Goal: Navigation & Orientation: Find specific page/section

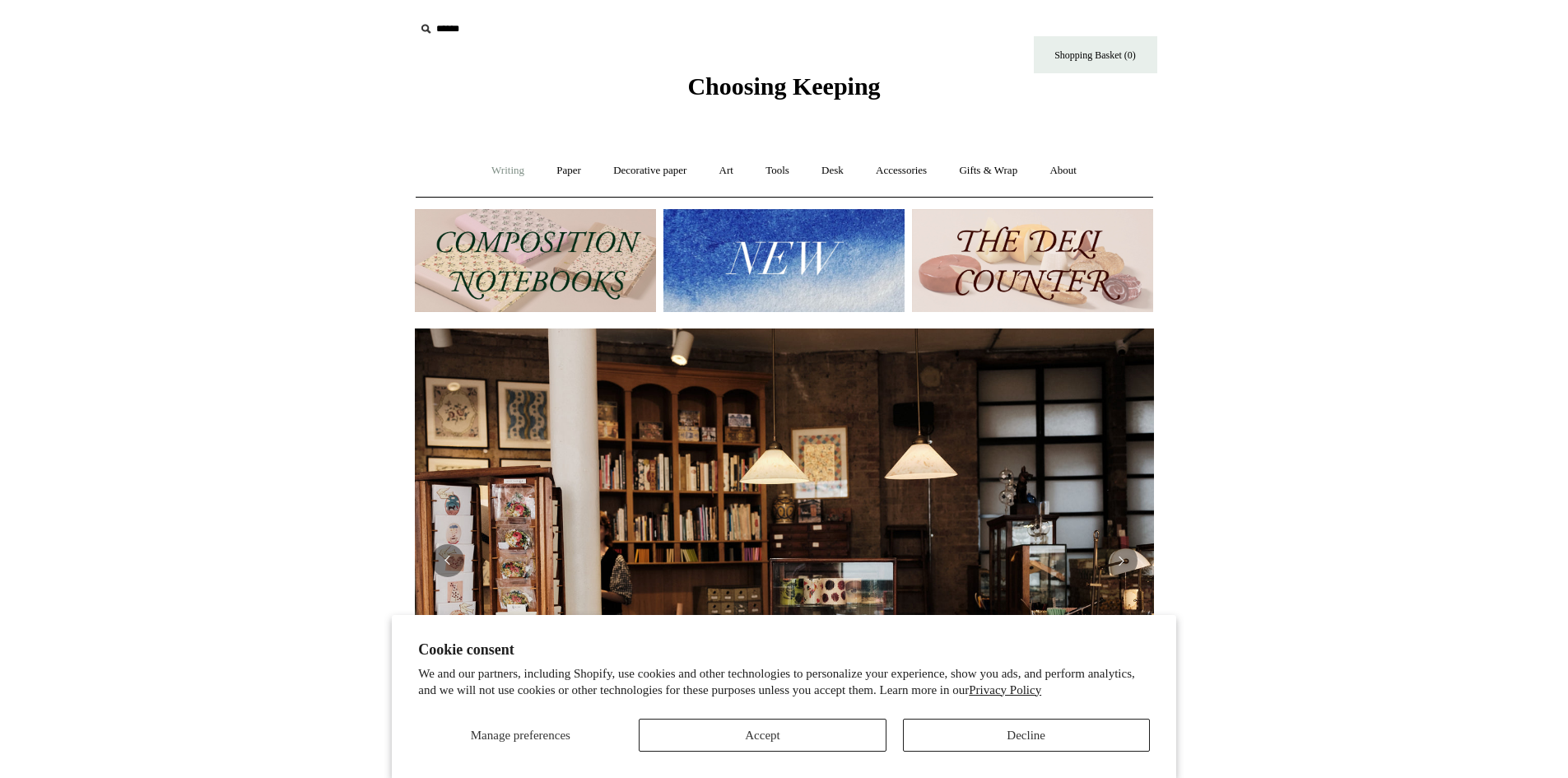
click at [485, 170] on link "Writing +" at bounding box center [507, 171] width 62 height 44
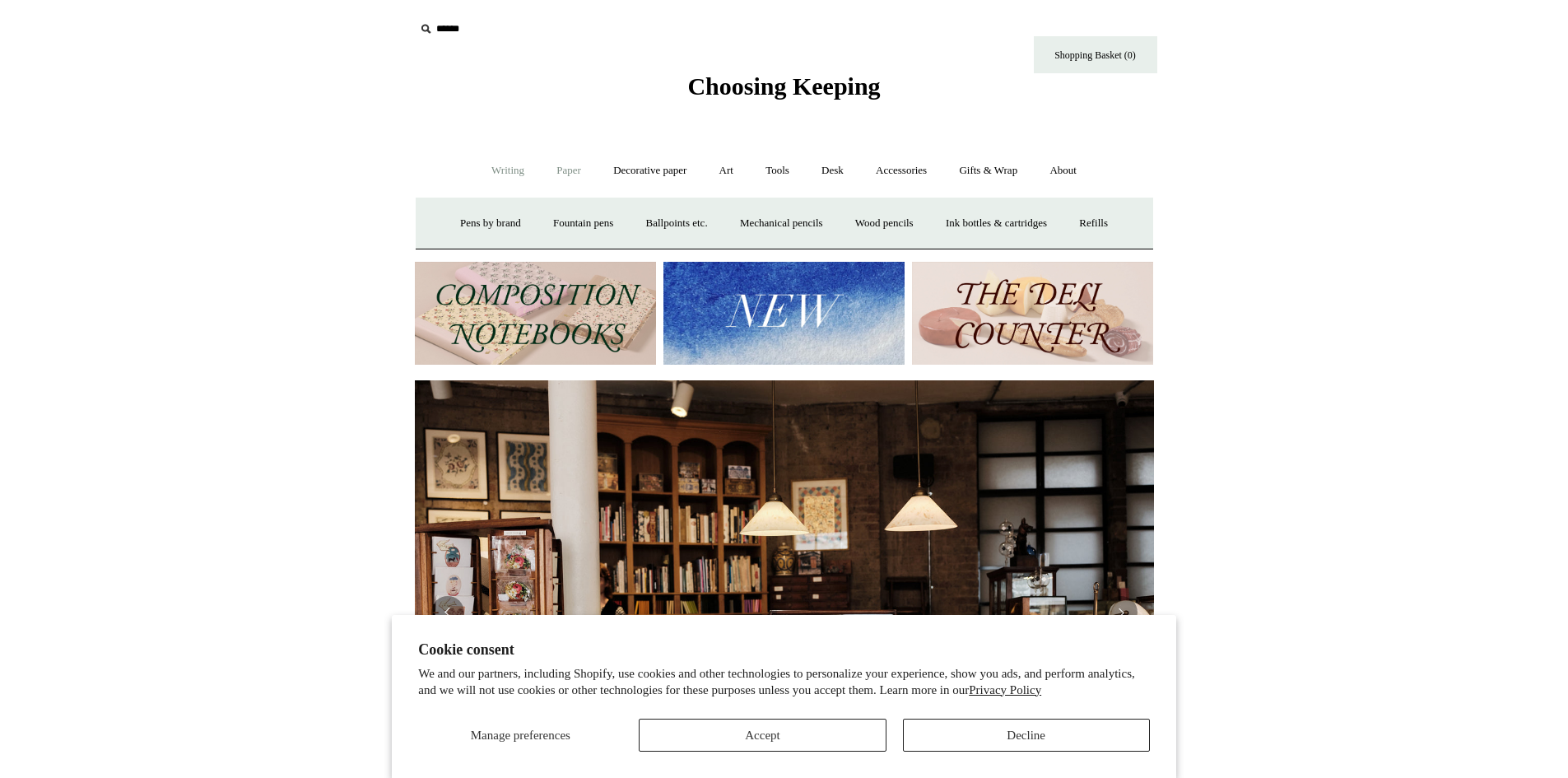
click at [569, 168] on link "Paper +" at bounding box center [568, 171] width 54 height 44
click at [539, 219] on link "Notebooks +" at bounding box center [554, 224] width 76 height 44
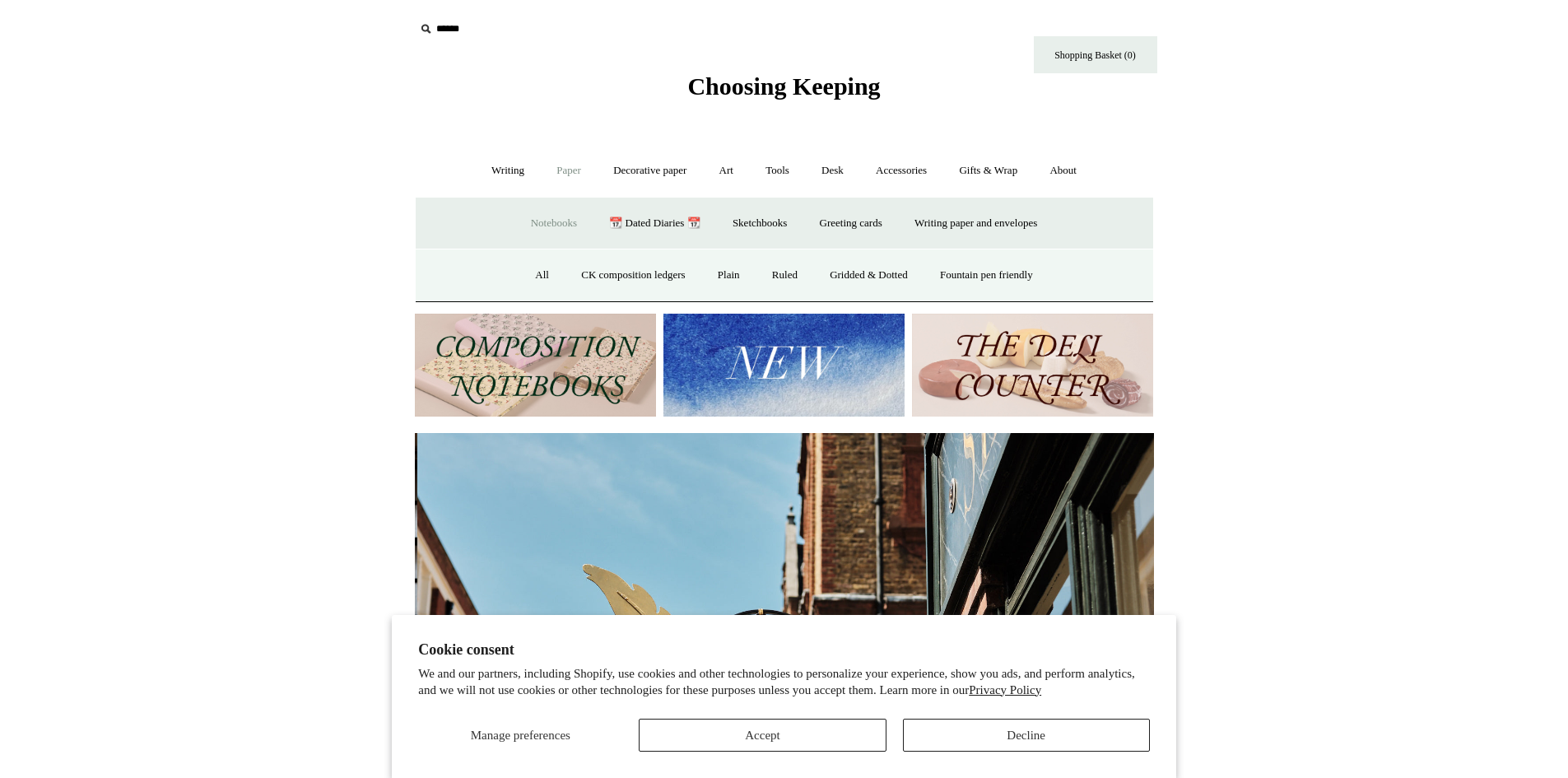
scroll to position [0, 739]
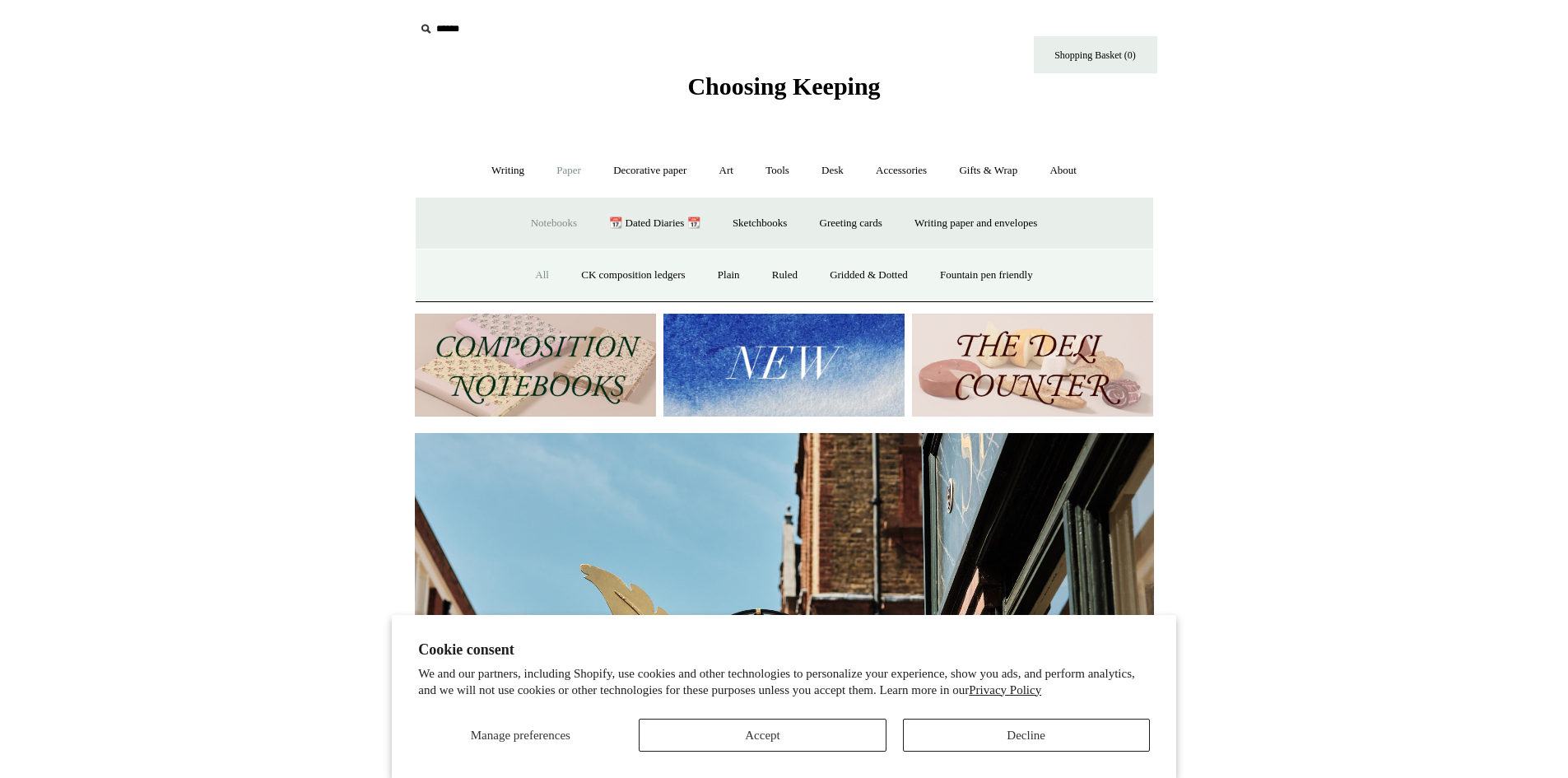
click at [525, 273] on link "All" at bounding box center [542, 276] width 44 height 44
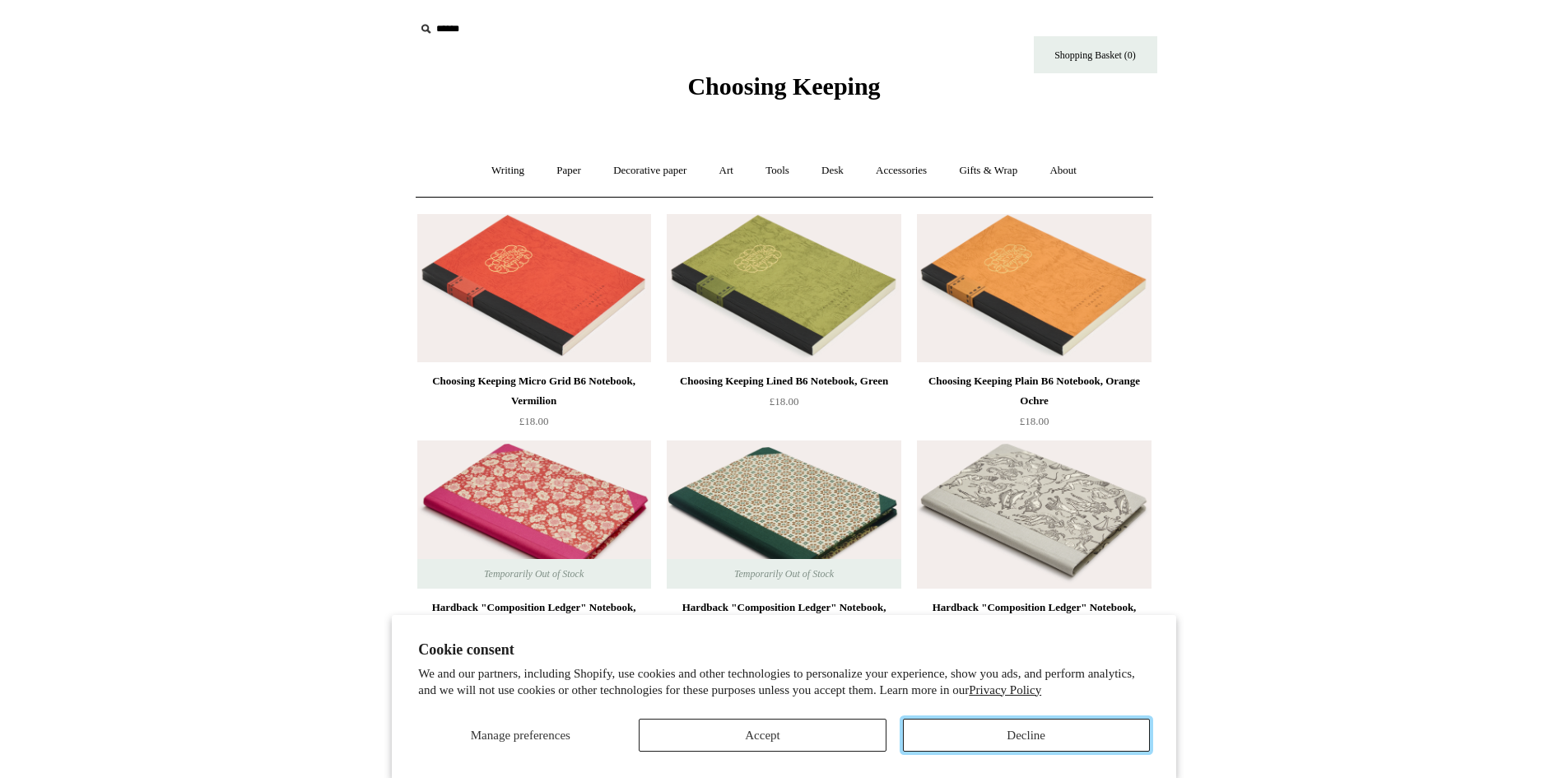
click at [1001, 749] on button "Decline" at bounding box center [1027, 736] width 247 height 33
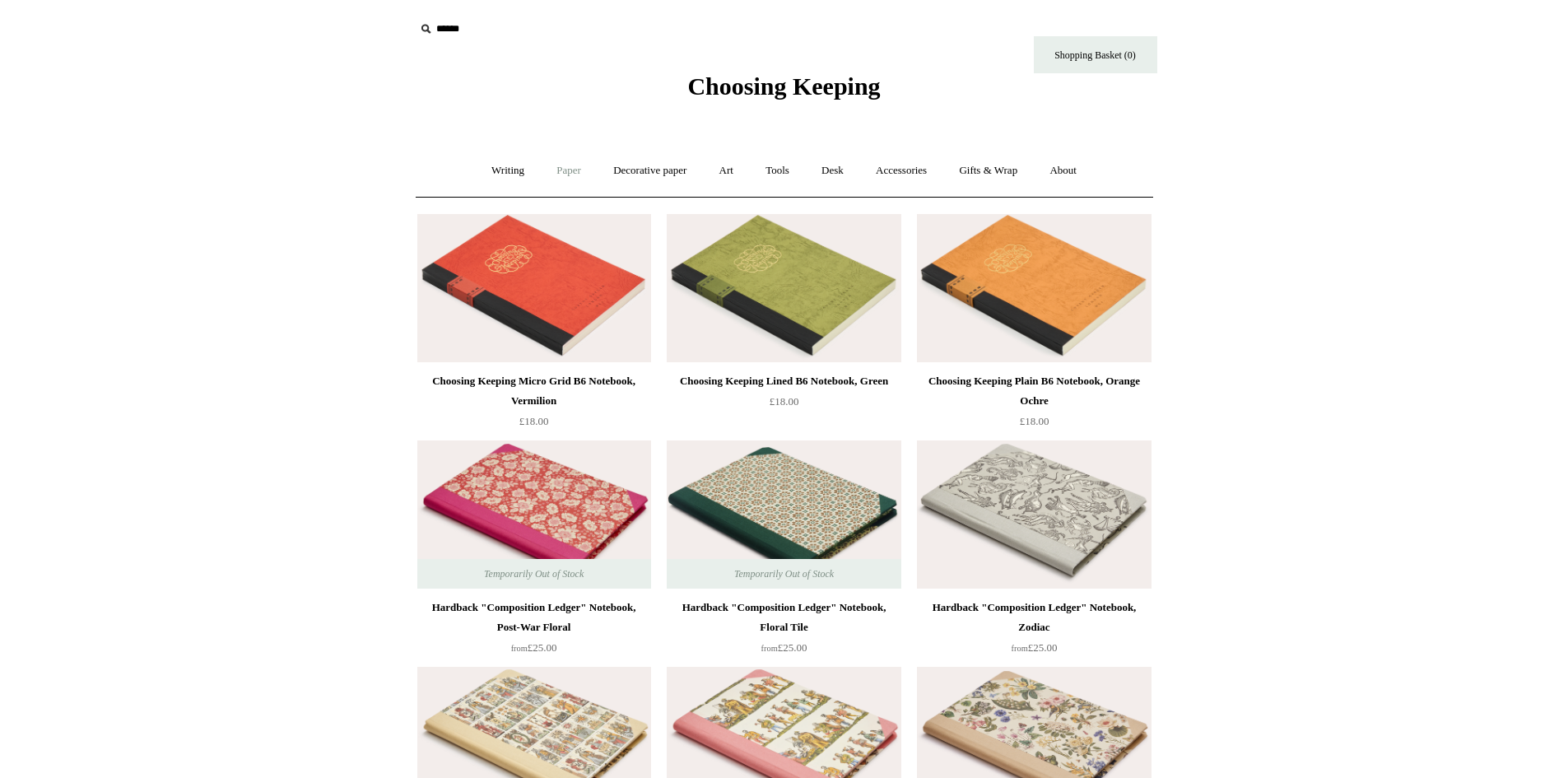
click at [561, 167] on link "Paper +" at bounding box center [568, 171] width 54 height 44
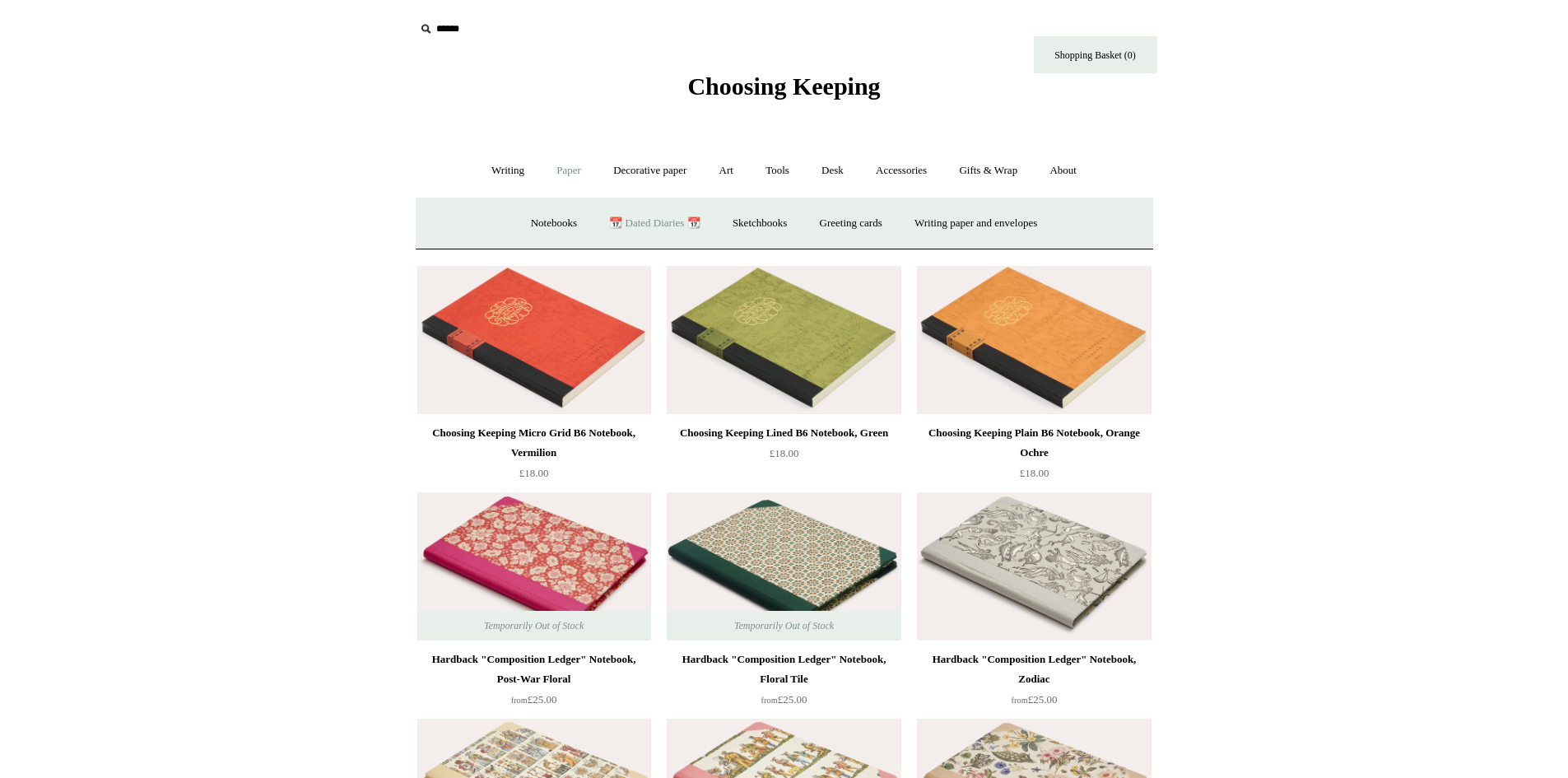
click at [647, 221] on link "📆 Dated Diaries 📆" at bounding box center [654, 224] width 120 height 44
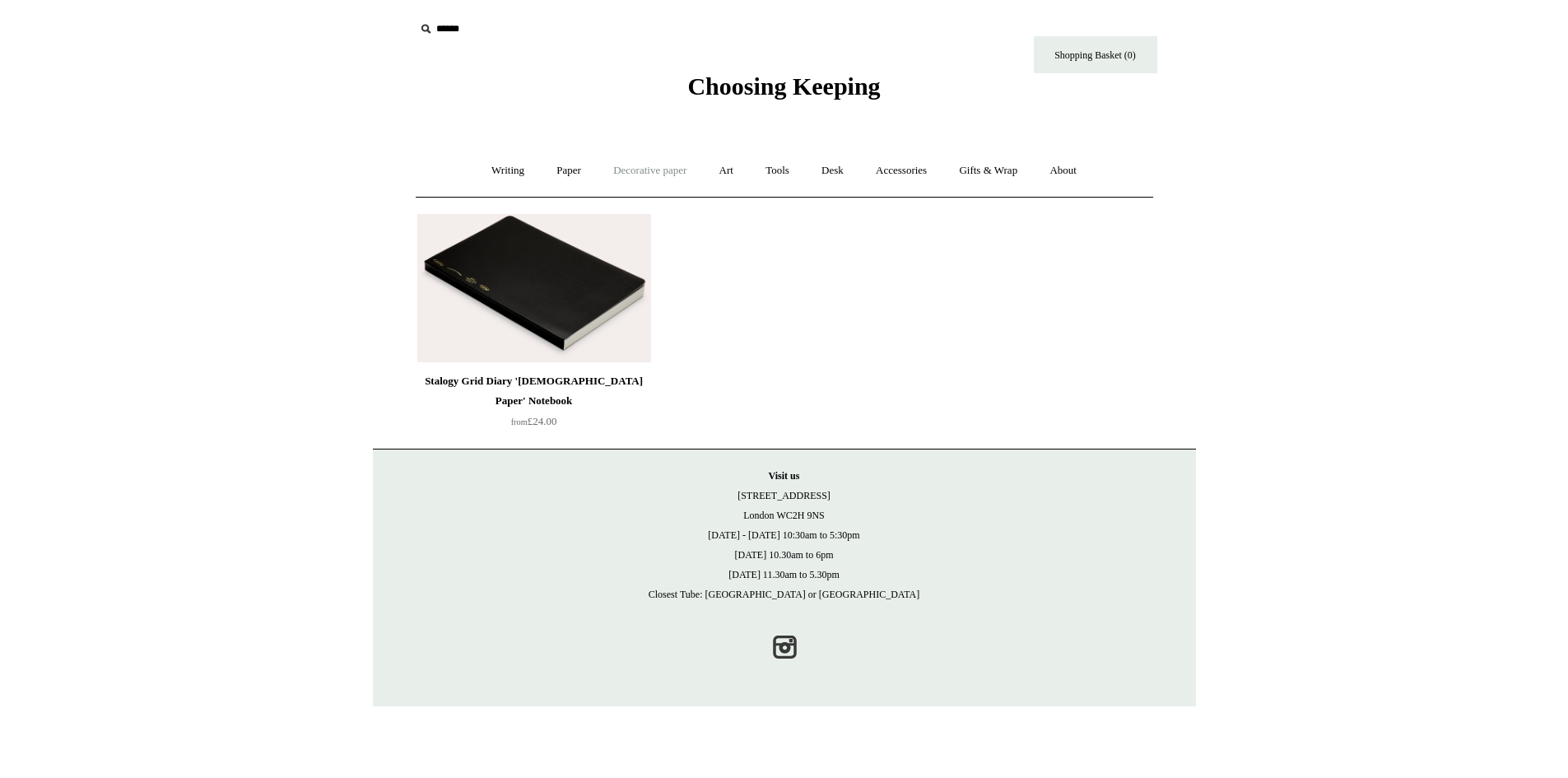
click at [643, 173] on link "Decorative paper +" at bounding box center [649, 171] width 103 height 44
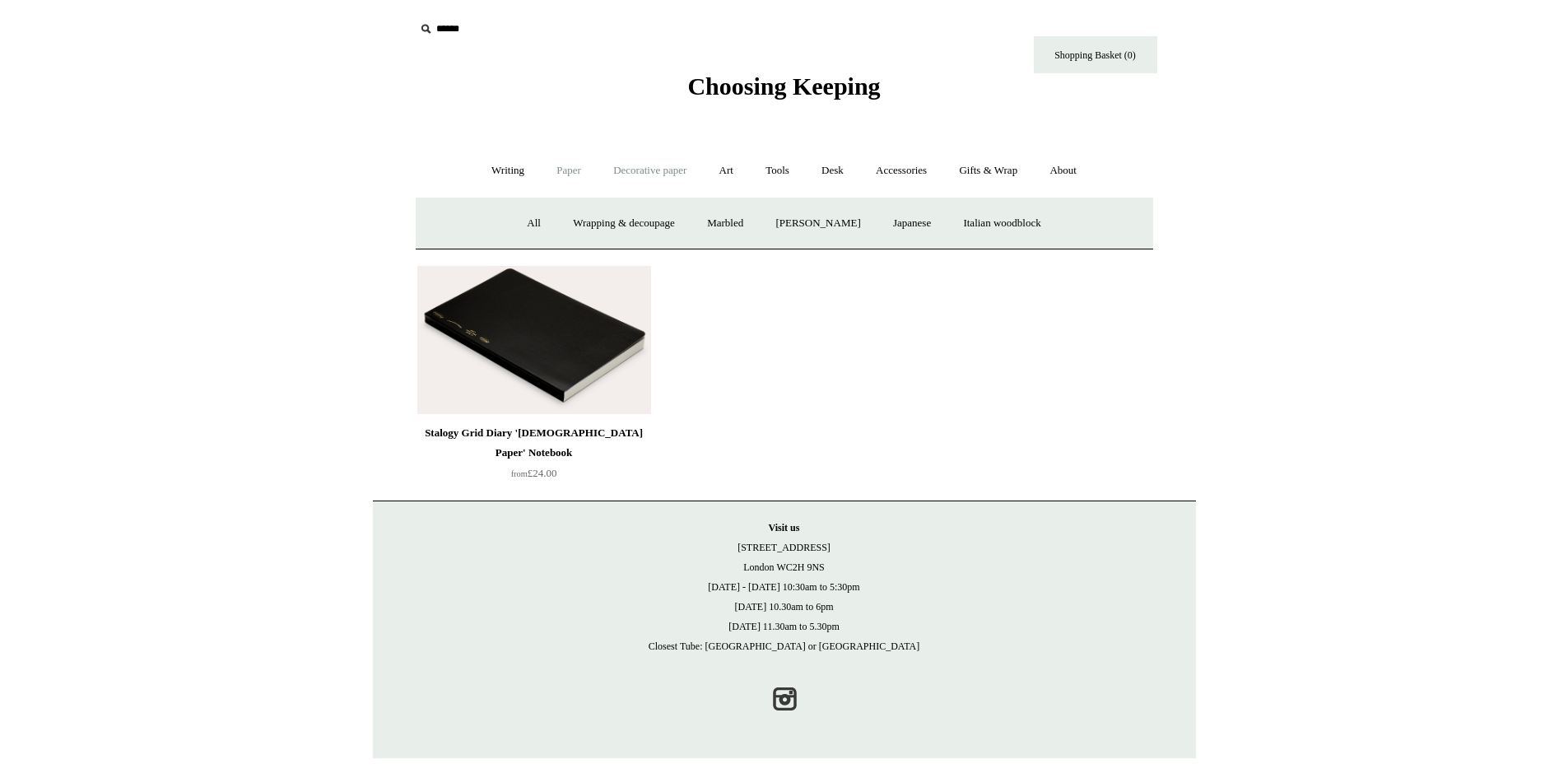
click at [573, 175] on link "Paper +" at bounding box center [568, 171] width 54 height 44
click at [528, 223] on link "Notebooks +" at bounding box center [554, 224] width 76 height 44
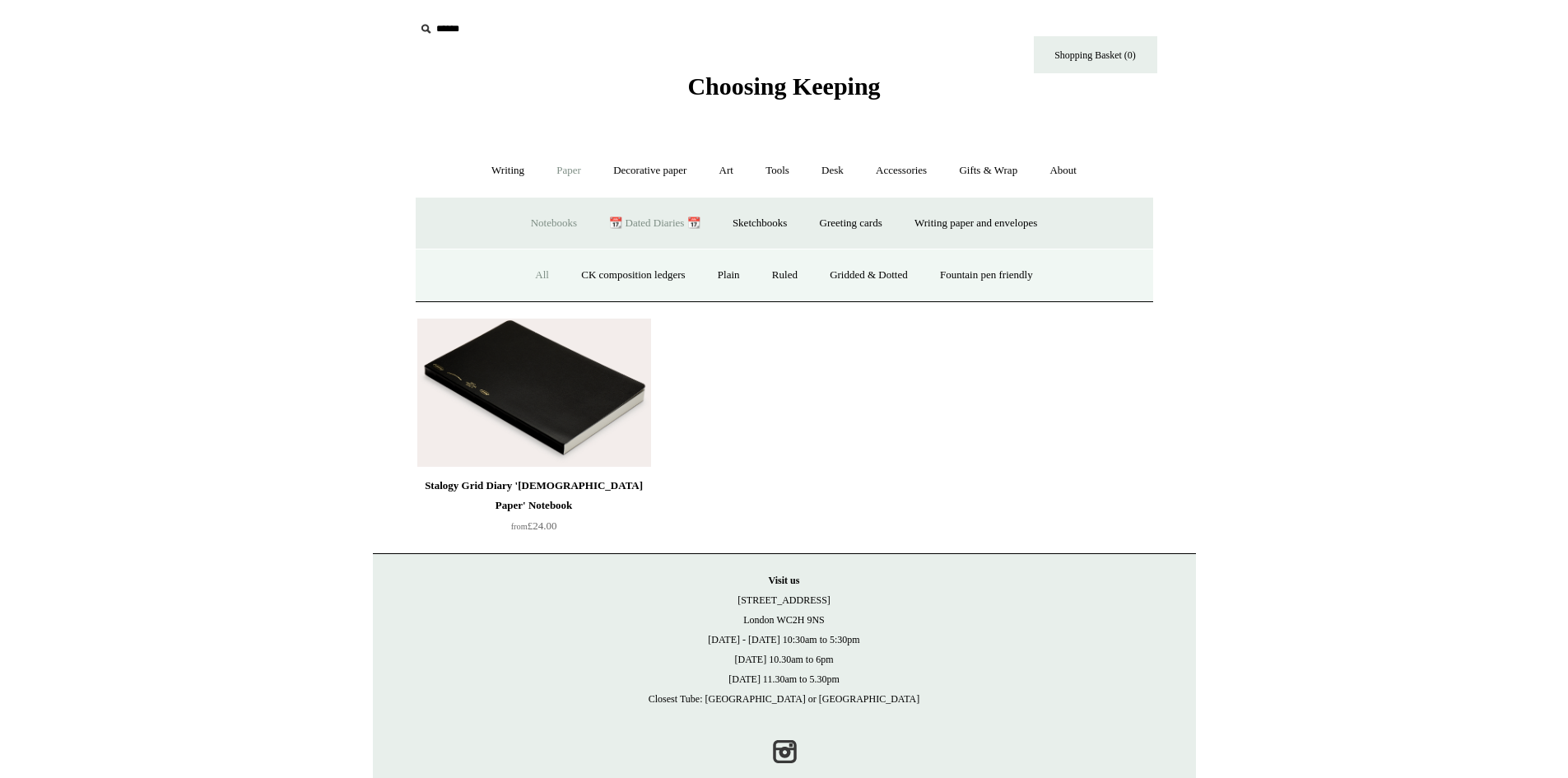
click at [536, 282] on link "All" at bounding box center [542, 276] width 44 height 44
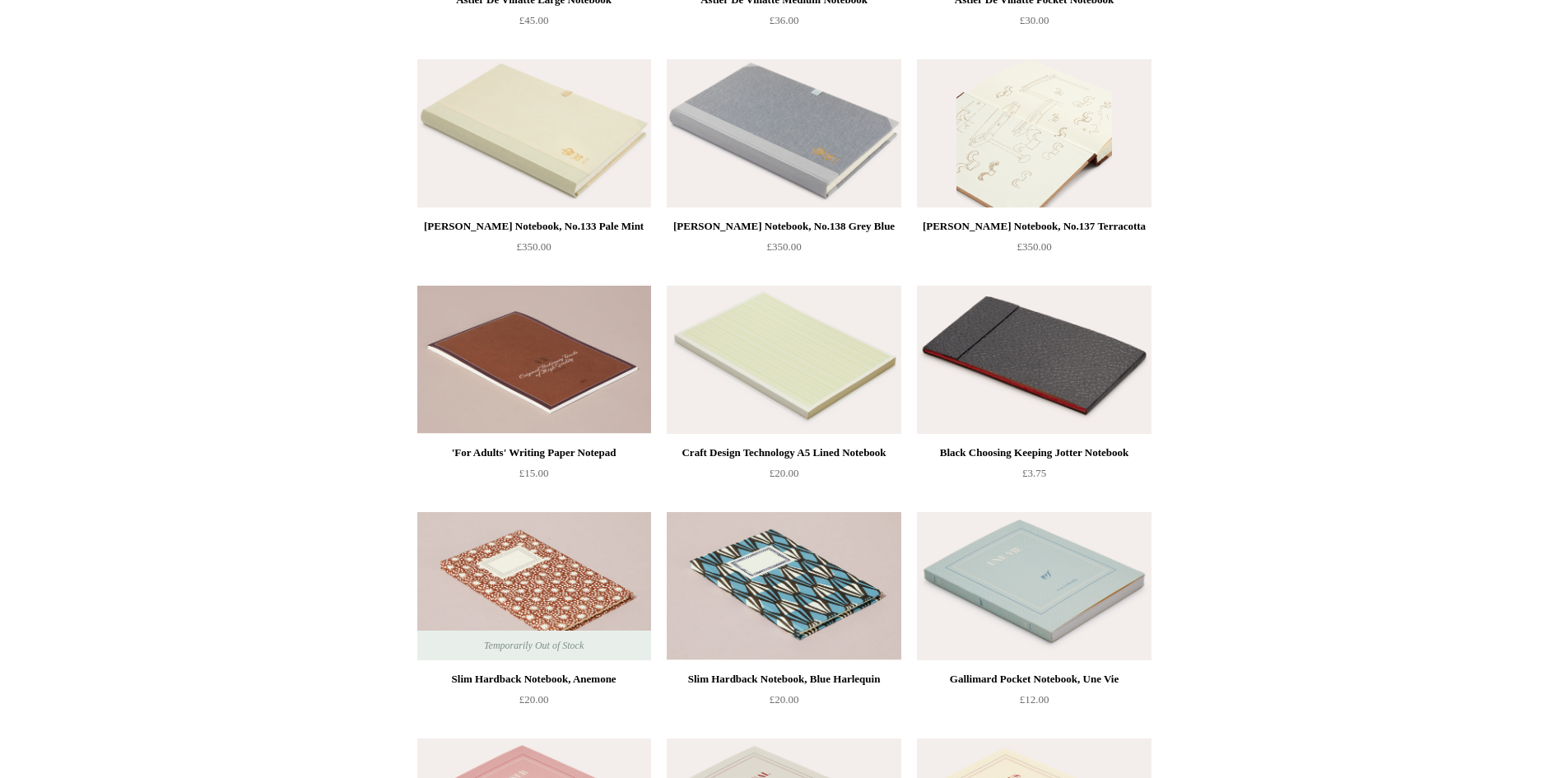
scroll to position [4356, 0]
